Goal: Task Accomplishment & Management: Use online tool/utility

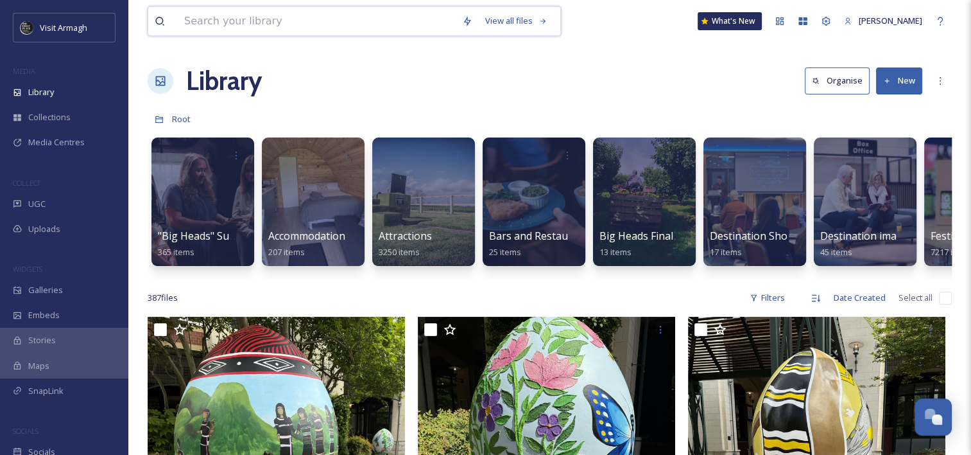
click at [403, 15] on input at bounding box center [317, 21] width 278 height 28
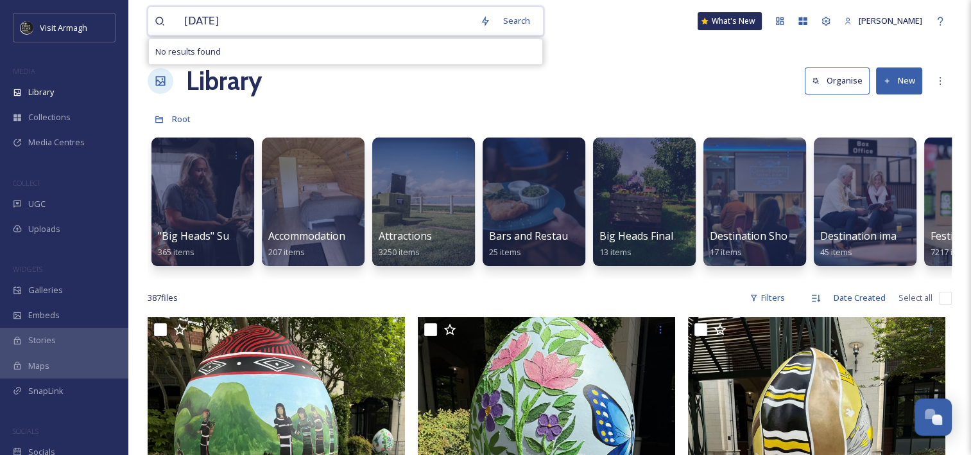
click at [345, 22] on input "[DATE]" at bounding box center [326, 21] width 296 height 28
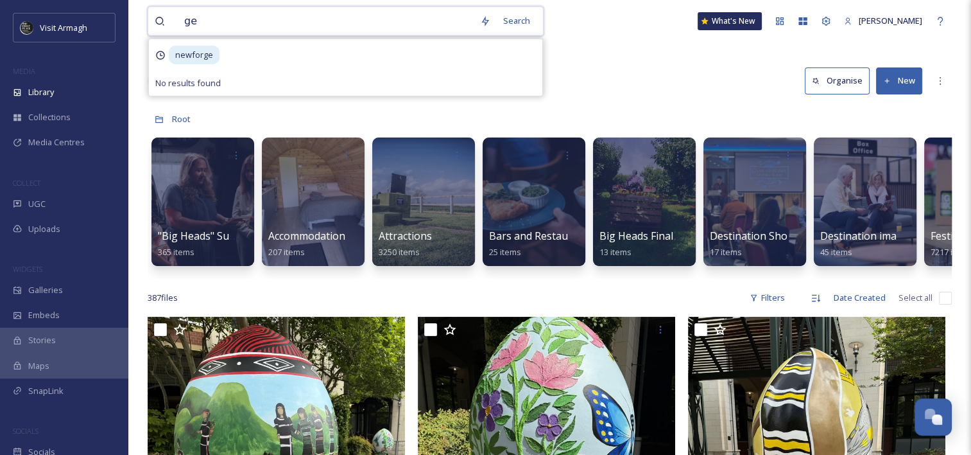
type input "g"
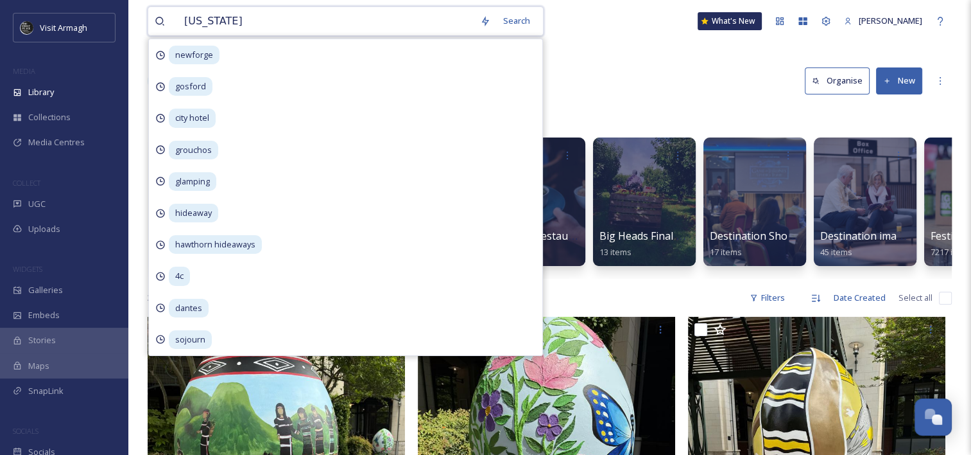
type input "georgian"
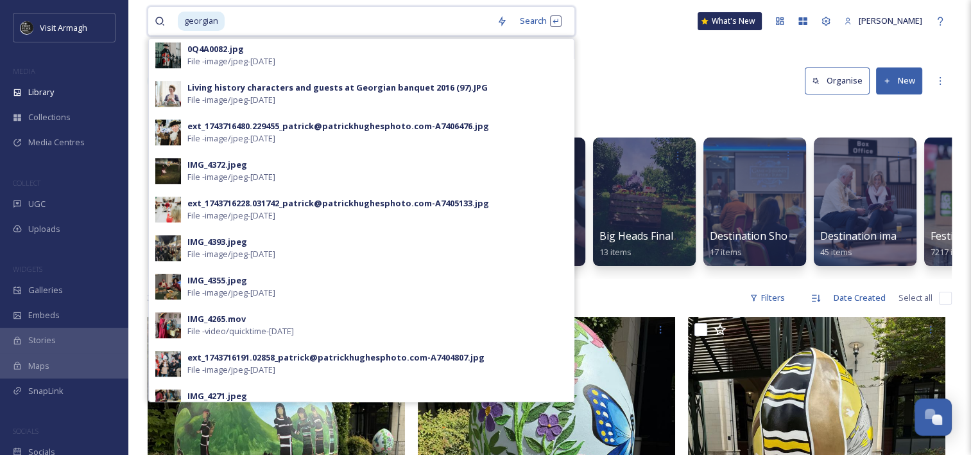
scroll to position [1127, 0]
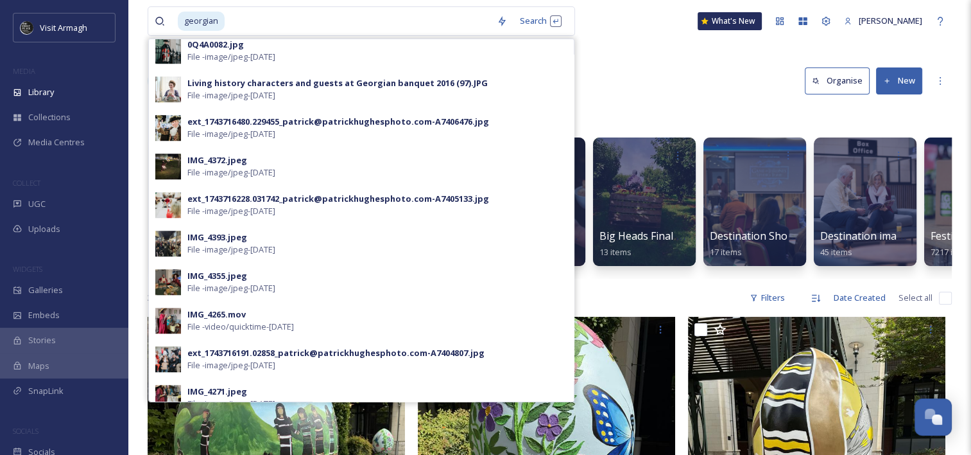
click at [657, 85] on div "Library Organise New" at bounding box center [550, 81] width 804 height 39
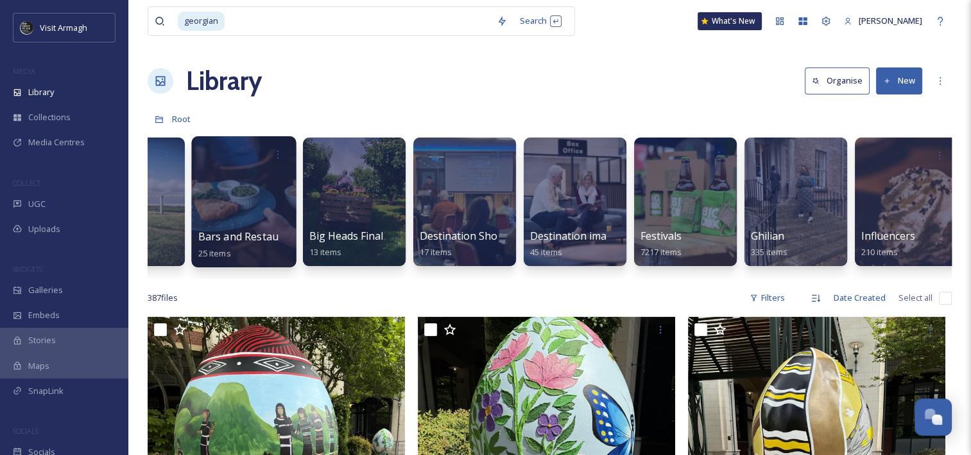
scroll to position [0, 303]
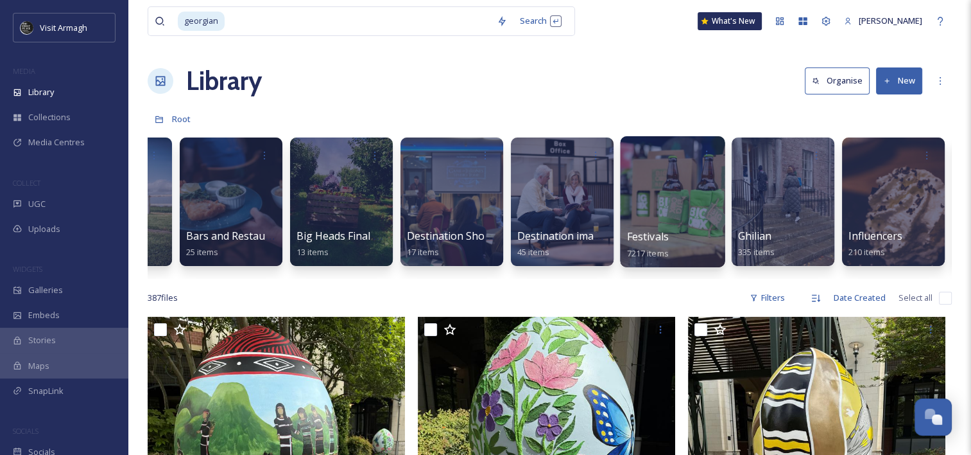
click at [671, 215] on div at bounding box center [672, 201] width 105 height 131
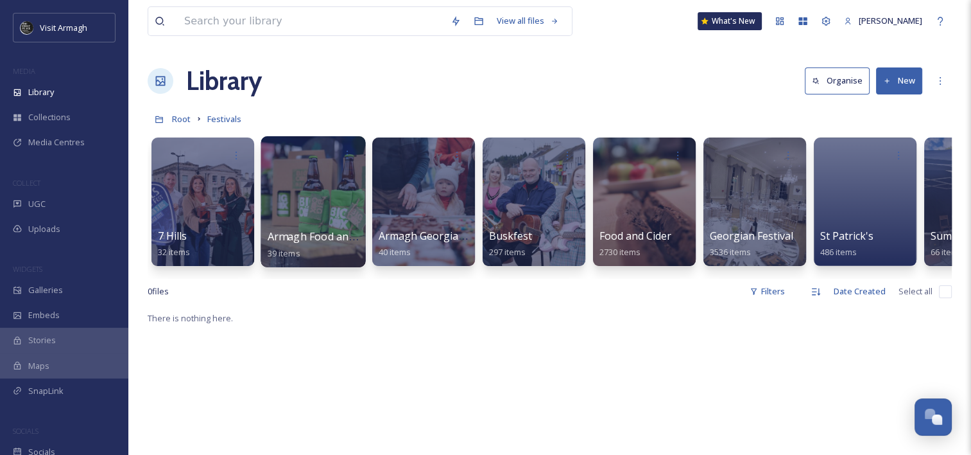
scroll to position [0, 54]
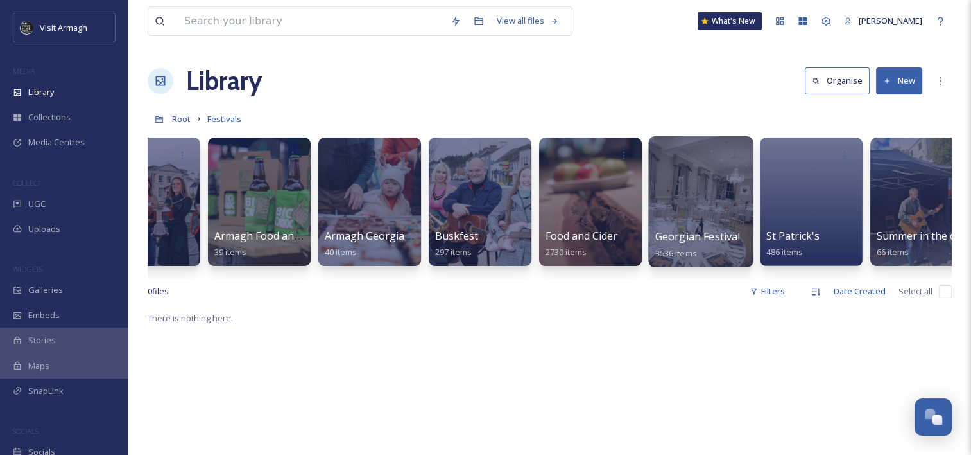
click at [706, 191] on div at bounding box center [700, 201] width 105 height 131
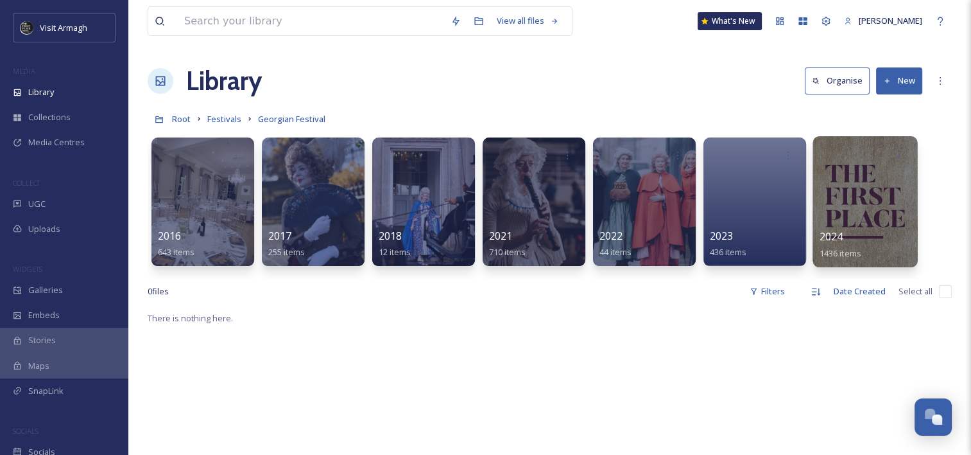
click at [865, 220] on div at bounding box center [865, 201] width 105 height 131
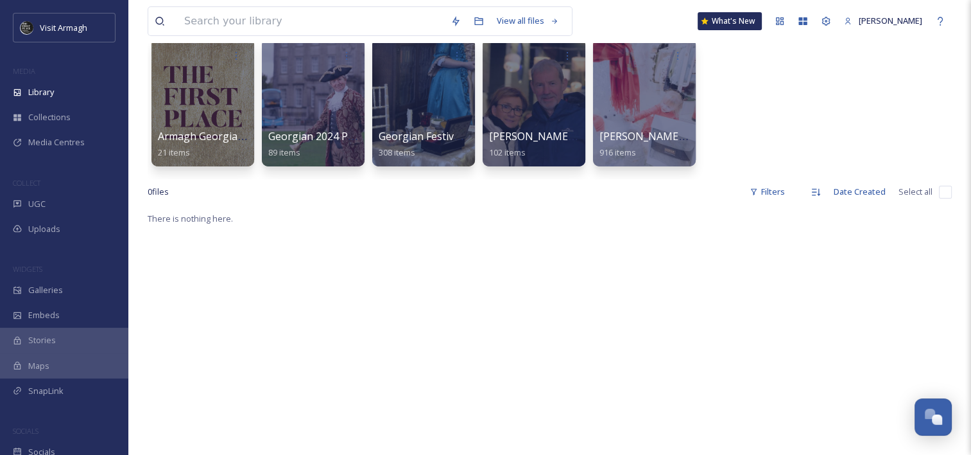
scroll to position [95, 0]
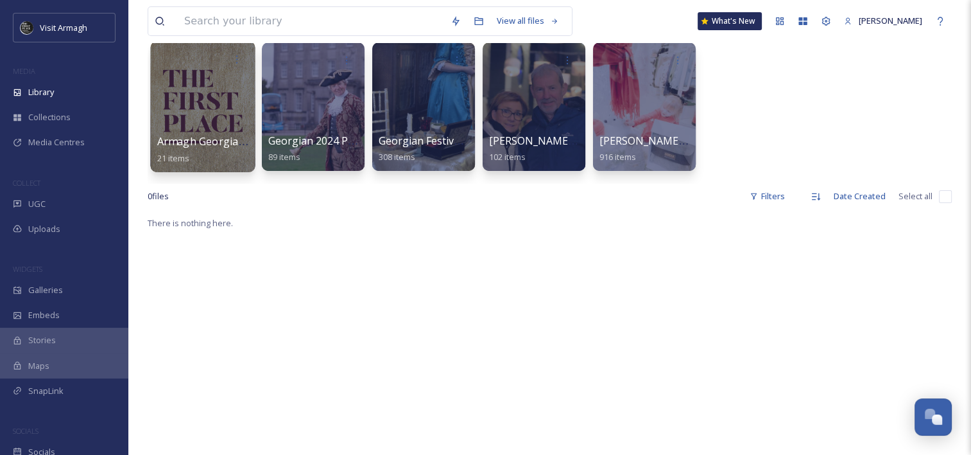
click at [222, 106] on div at bounding box center [202, 106] width 105 height 131
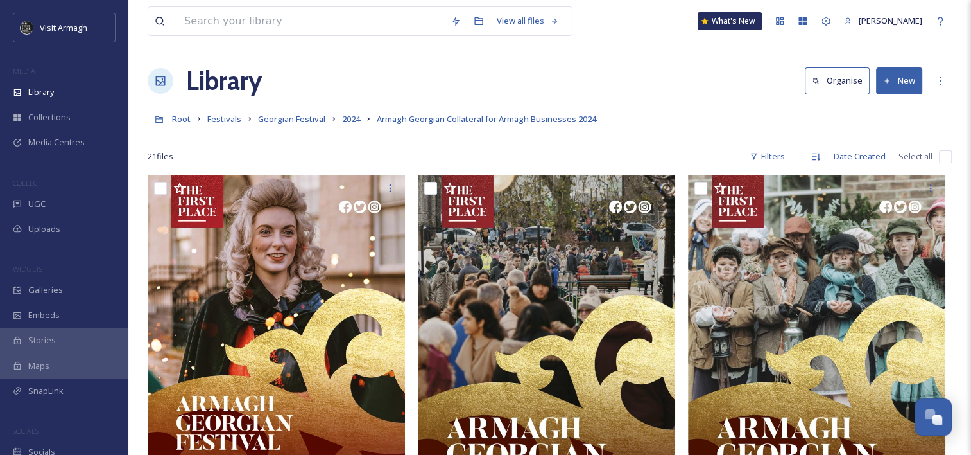
click at [352, 123] on span "2024" at bounding box center [351, 119] width 18 height 12
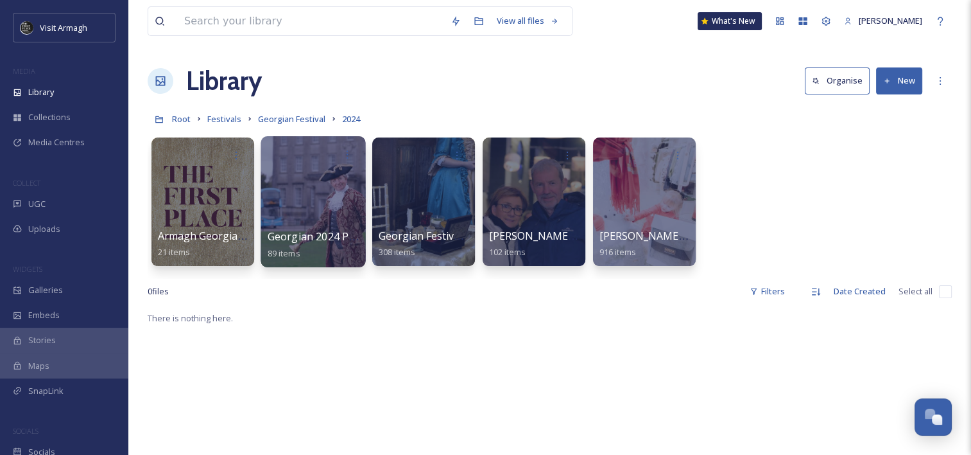
click at [327, 188] on div at bounding box center [313, 201] width 105 height 131
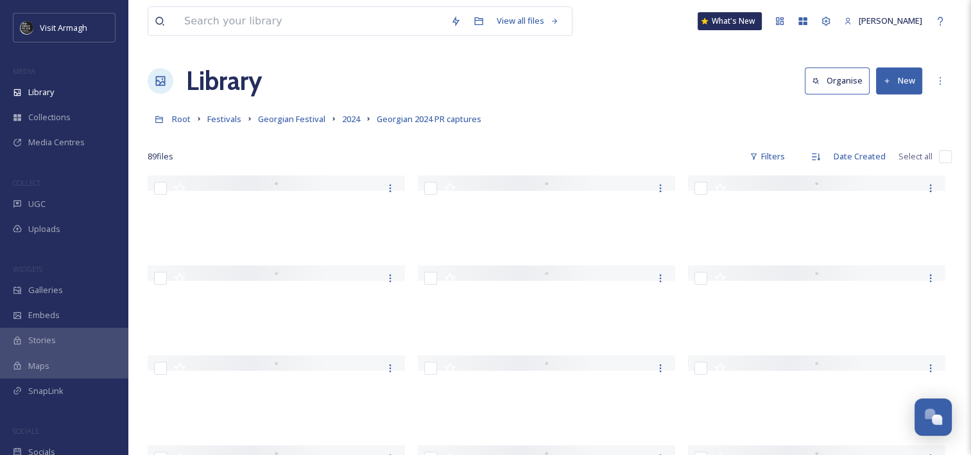
scroll to position [18, 0]
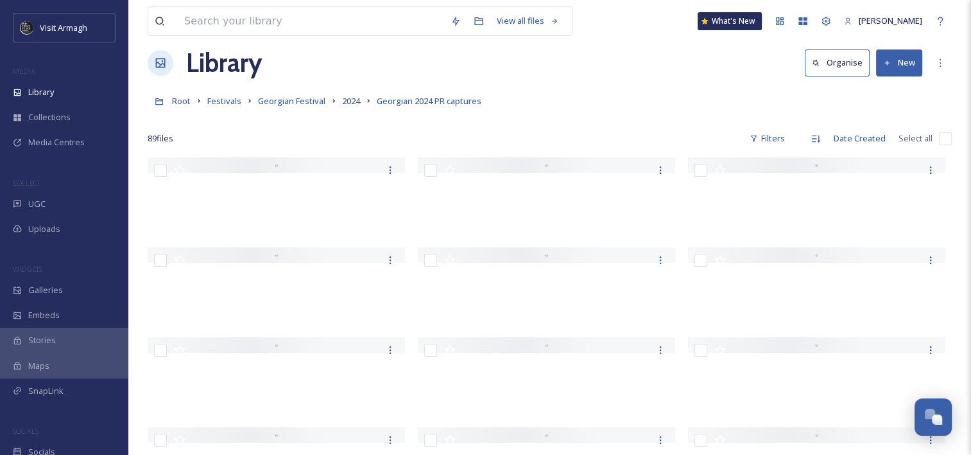
click at [632, 89] on div "Root Festivals Georgian Festival 2024 Georgian 2024 PR captures" at bounding box center [550, 101] width 804 height 24
click at [351, 94] on link "2024" at bounding box center [351, 100] width 18 height 15
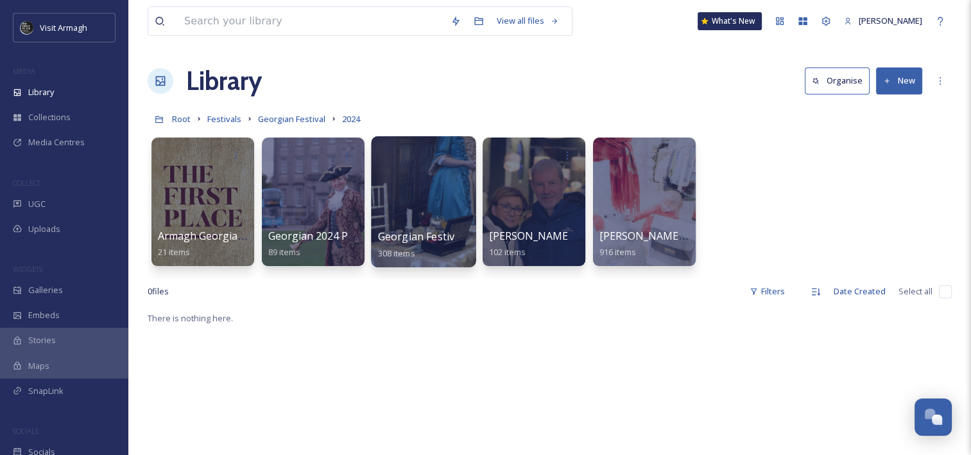
click at [437, 213] on div at bounding box center [423, 201] width 105 height 131
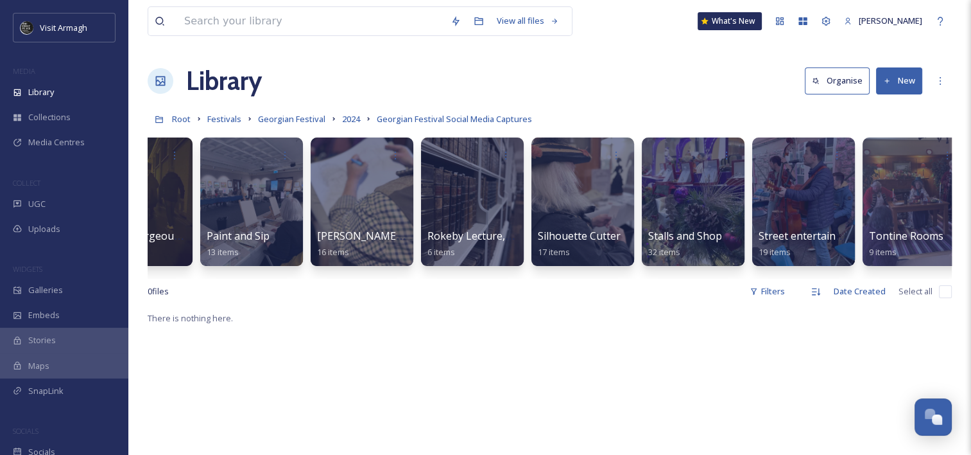
scroll to position [0, 1404]
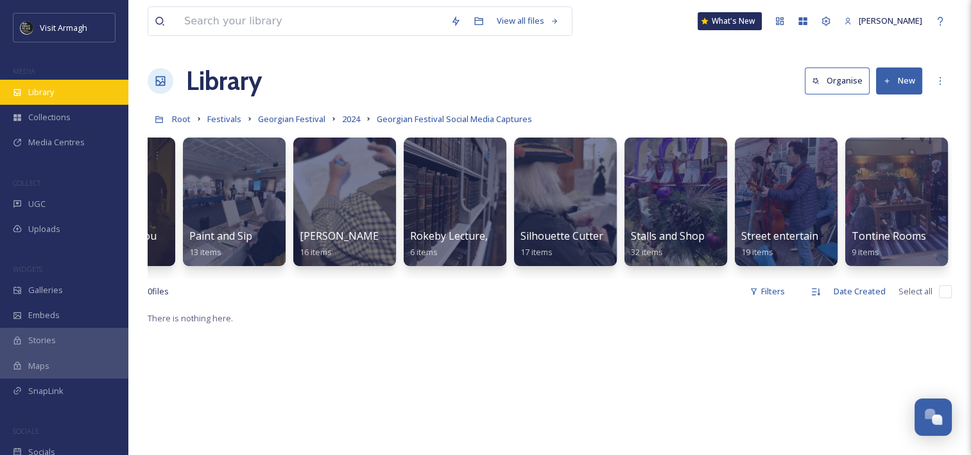
click at [26, 98] on div "Library" at bounding box center [64, 92] width 128 height 25
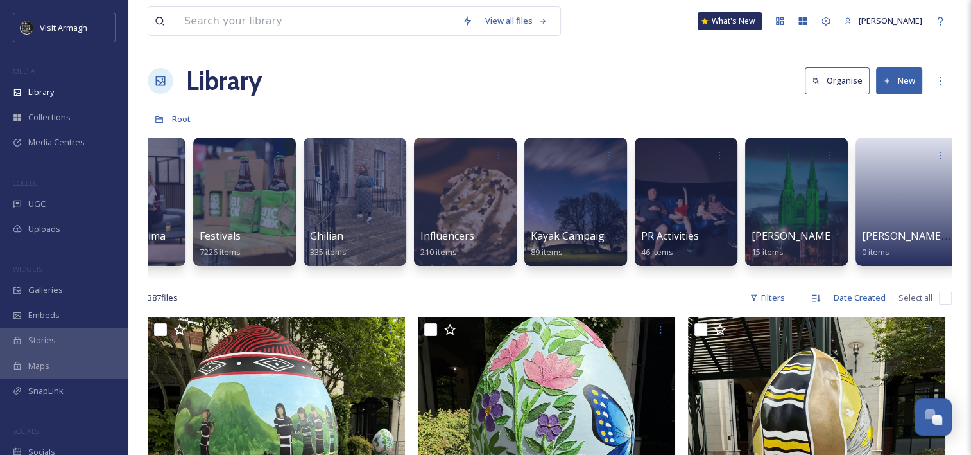
scroll to position [0, 732]
click at [561, 187] on div at bounding box center [575, 201] width 105 height 131
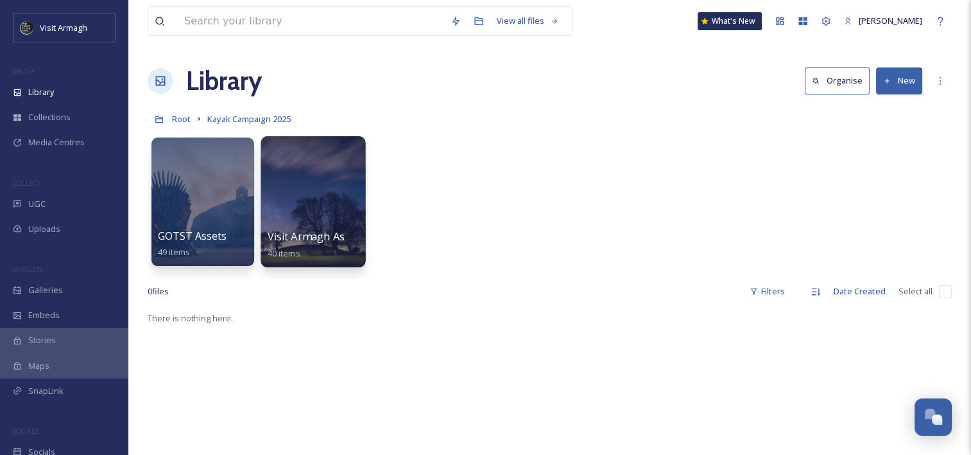
click at [315, 221] on div at bounding box center [313, 201] width 105 height 131
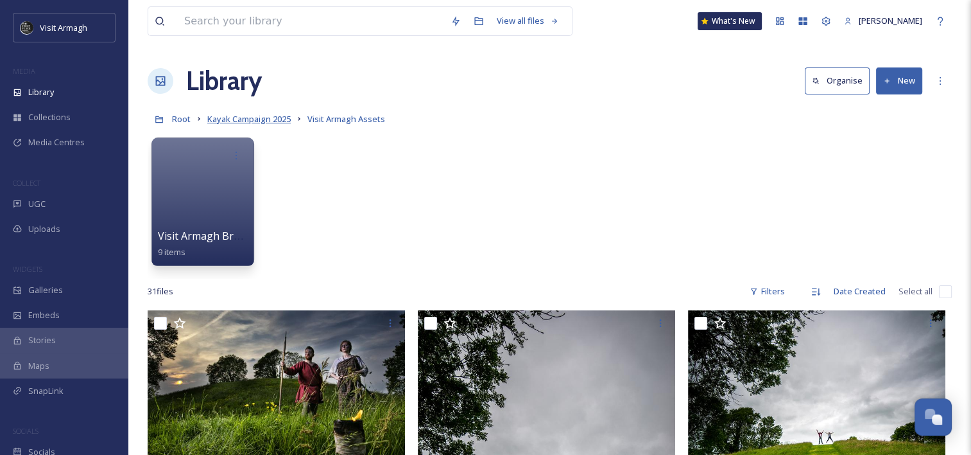
click at [278, 118] on span "Kayak Campaign 2025" at bounding box center [248, 119] width 83 height 12
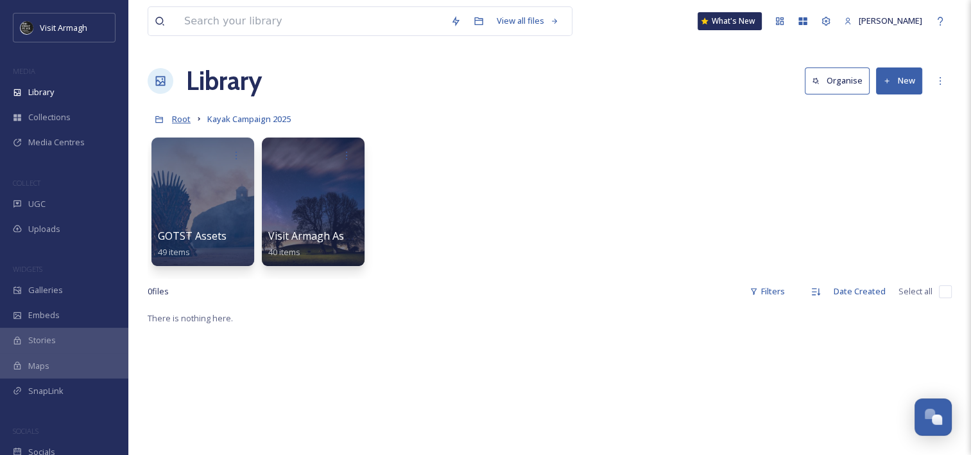
click at [178, 118] on span "Root" at bounding box center [181, 119] width 19 height 12
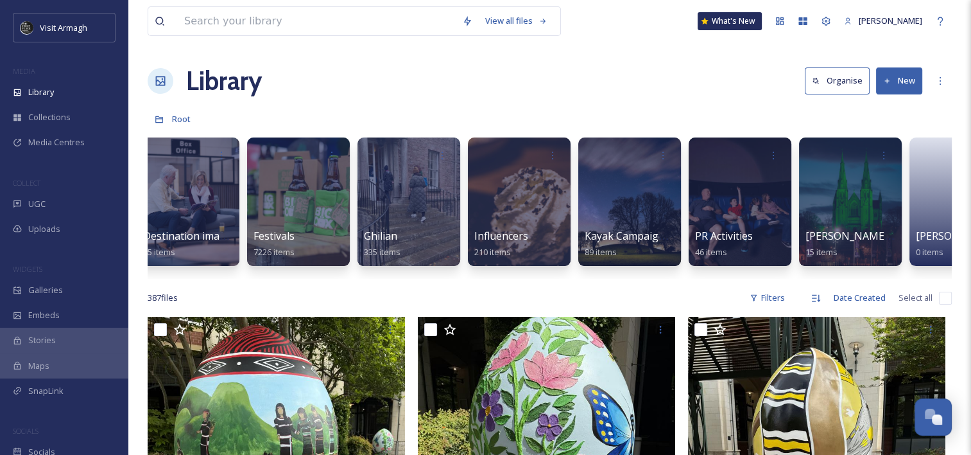
scroll to position [0, 719]
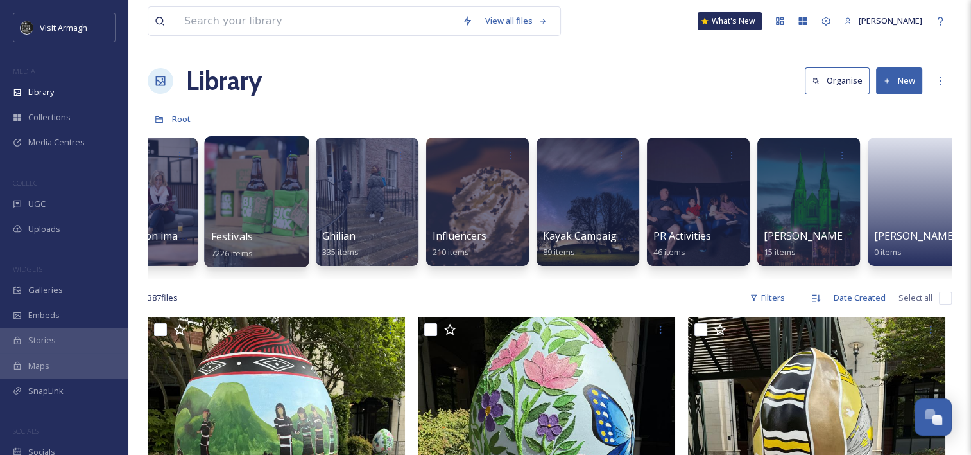
click at [253, 205] on div at bounding box center [256, 201] width 105 height 131
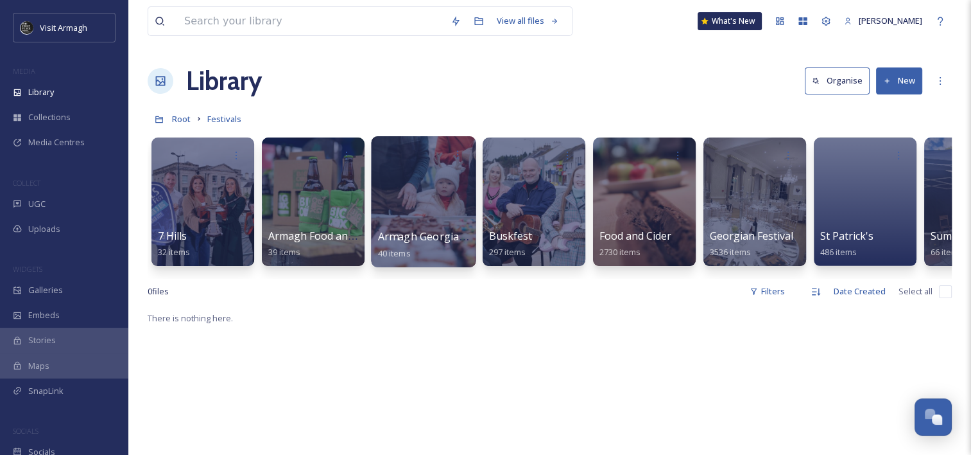
click at [421, 173] on div at bounding box center [423, 201] width 105 height 131
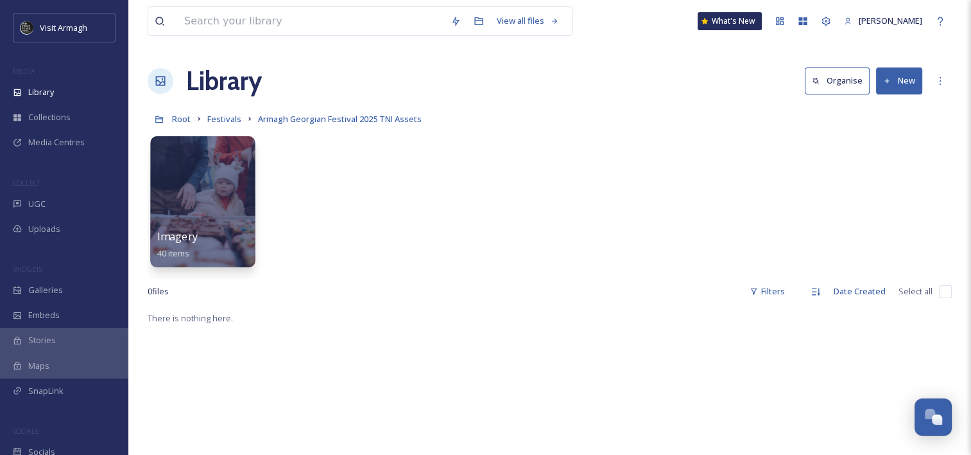
click at [228, 175] on div at bounding box center [202, 201] width 105 height 131
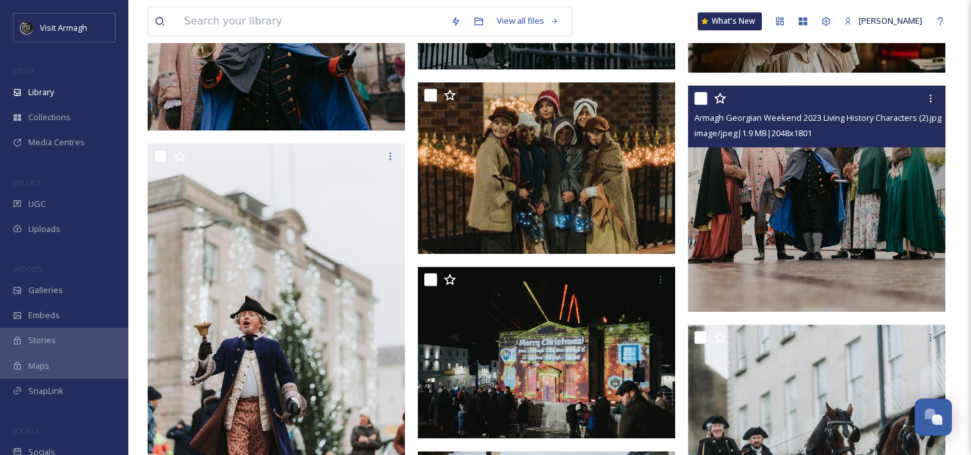
scroll to position [1016, 0]
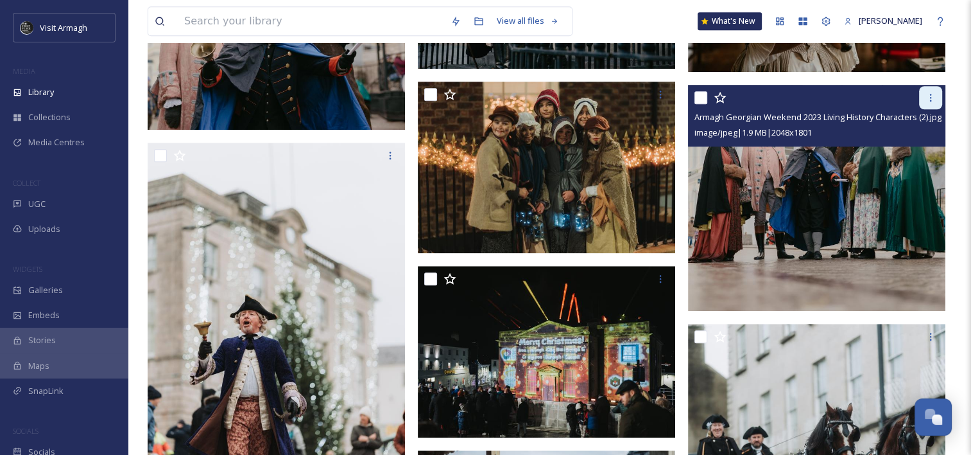
click at [928, 94] on icon at bounding box center [931, 97] width 10 height 10
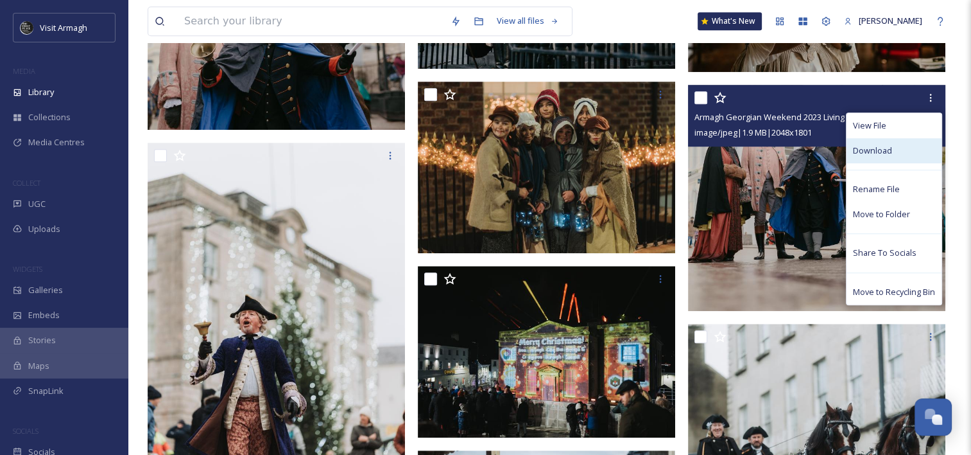
click at [896, 157] on div "Download" at bounding box center [894, 150] width 95 height 25
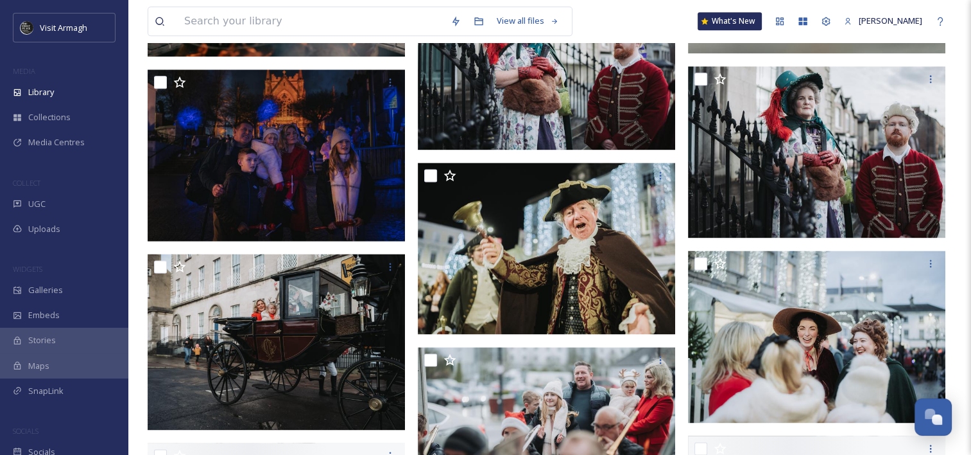
scroll to position [1674, 0]
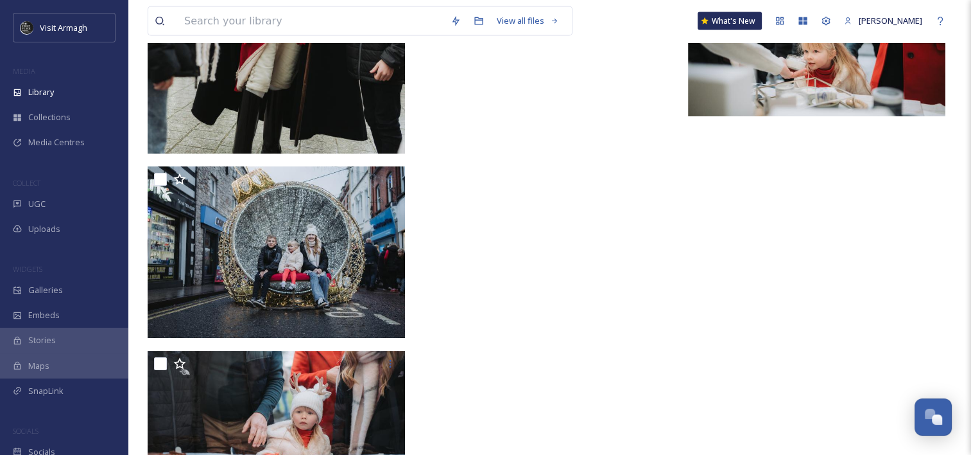
scroll to position [2806, 0]
